Goal: Task Accomplishment & Management: Manage account settings

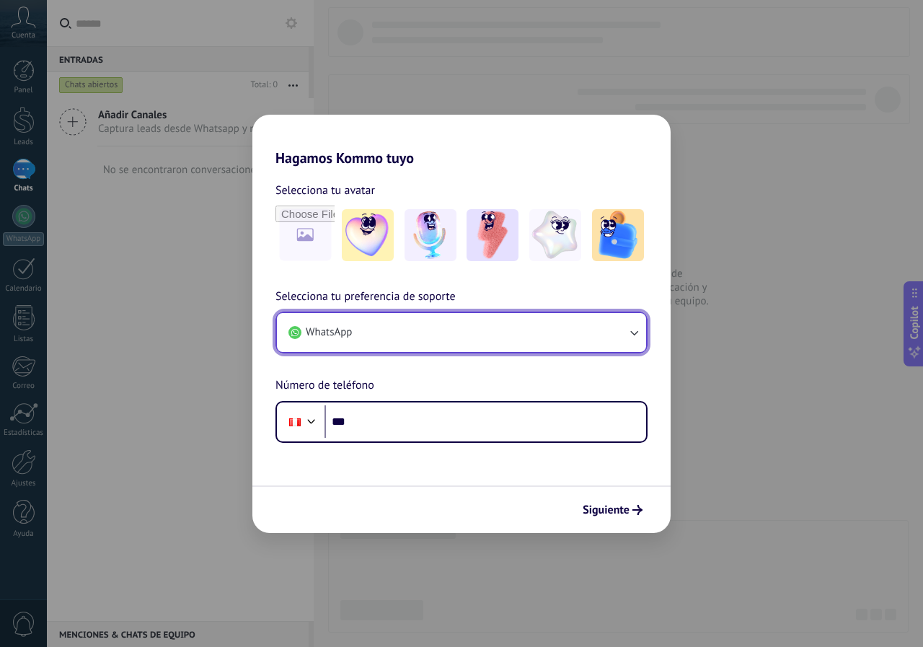
click at [405, 322] on button "WhatsApp" at bounding box center [461, 332] width 369 height 39
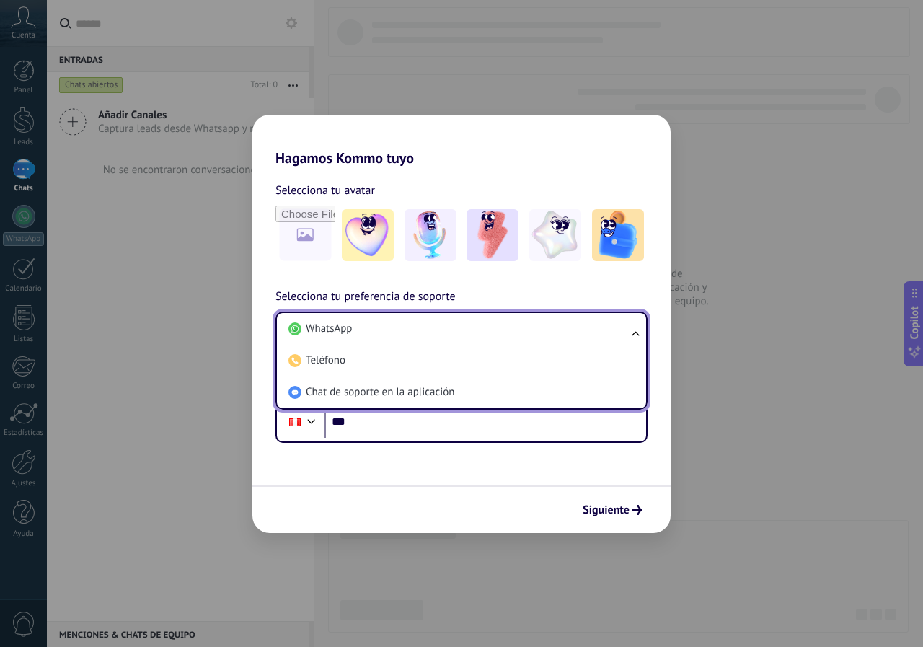
click at [659, 143] on h2 "Hagamos Kommo tuyo" at bounding box center [461, 141] width 418 height 52
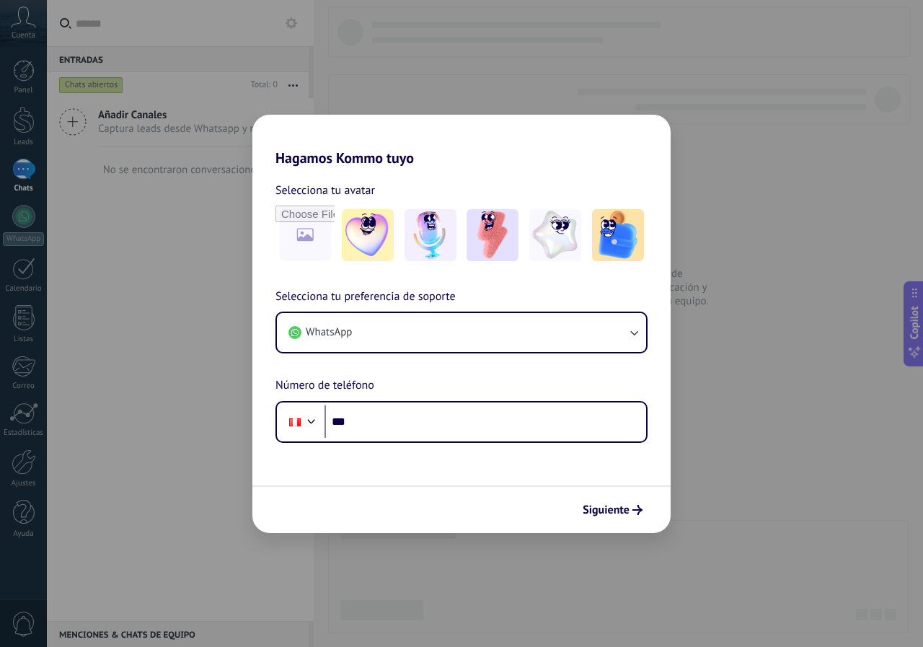
click at [182, 263] on div "Hagamos Kommo tuyo Selecciona tu avatar Selecciona tu preferencia de soporte Wh…" at bounding box center [461, 323] width 923 height 647
